Goal: Task Accomplishment & Management: Manage account settings

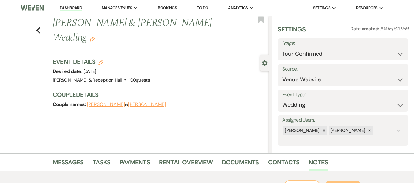
select select "4"
select select "5"
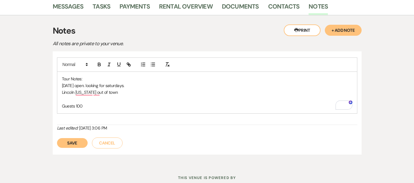
scroll to position [156, 0]
click at [94, 112] on div "Tour Notes: [DATE] open. looking for saturdays. [GEOGRAPHIC_DATA] [US_STATE] ou…" at bounding box center [206, 93] width 299 height 42
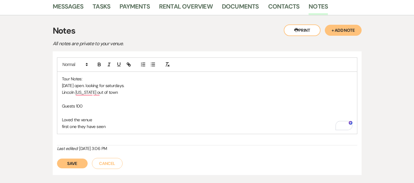
click at [74, 163] on button "Save" at bounding box center [72, 164] width 31 height 10
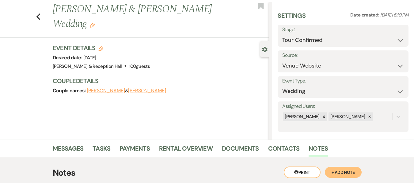
scroll to position [0, 0]
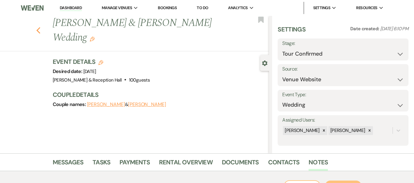
click at [41, 27] on icon "Previous" at bounding box center [38, 30] width 5 height 7
select select "4"
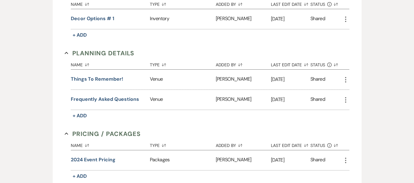
scroll to position [280, 0]
